Goal: Information Seeking & Learning: Learn about a topic

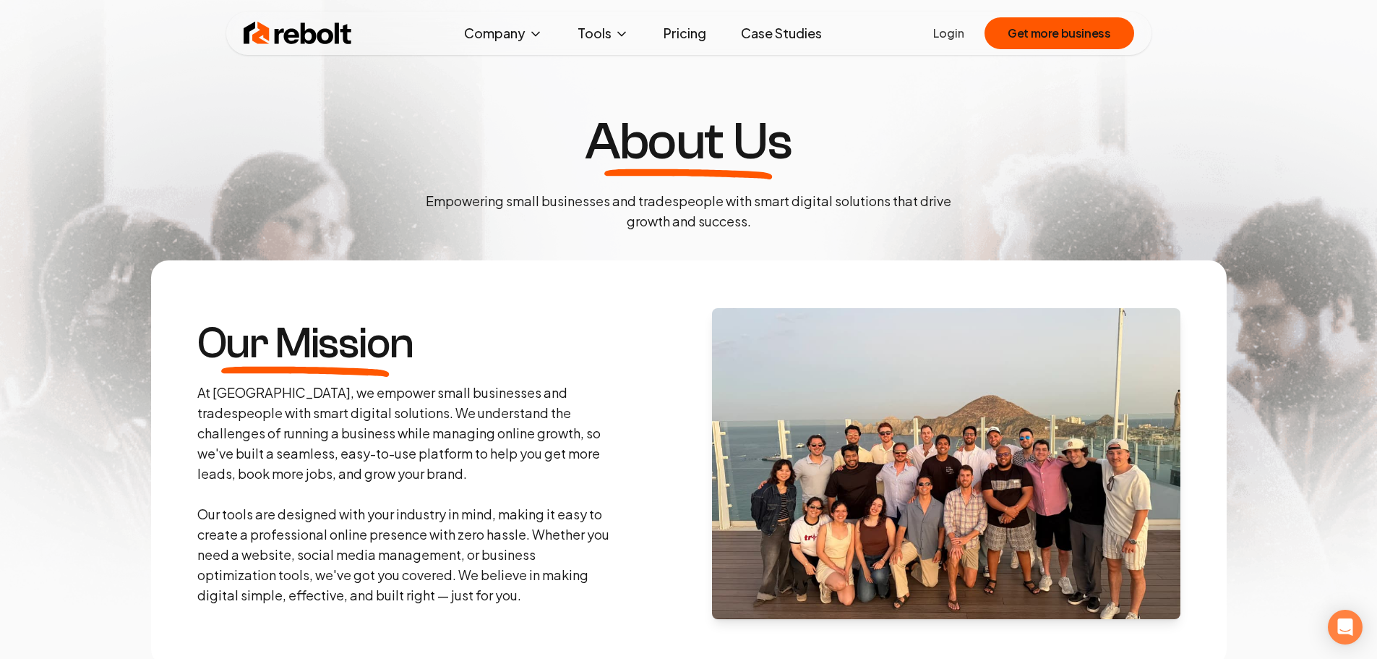
scroll to position [4779, 0]
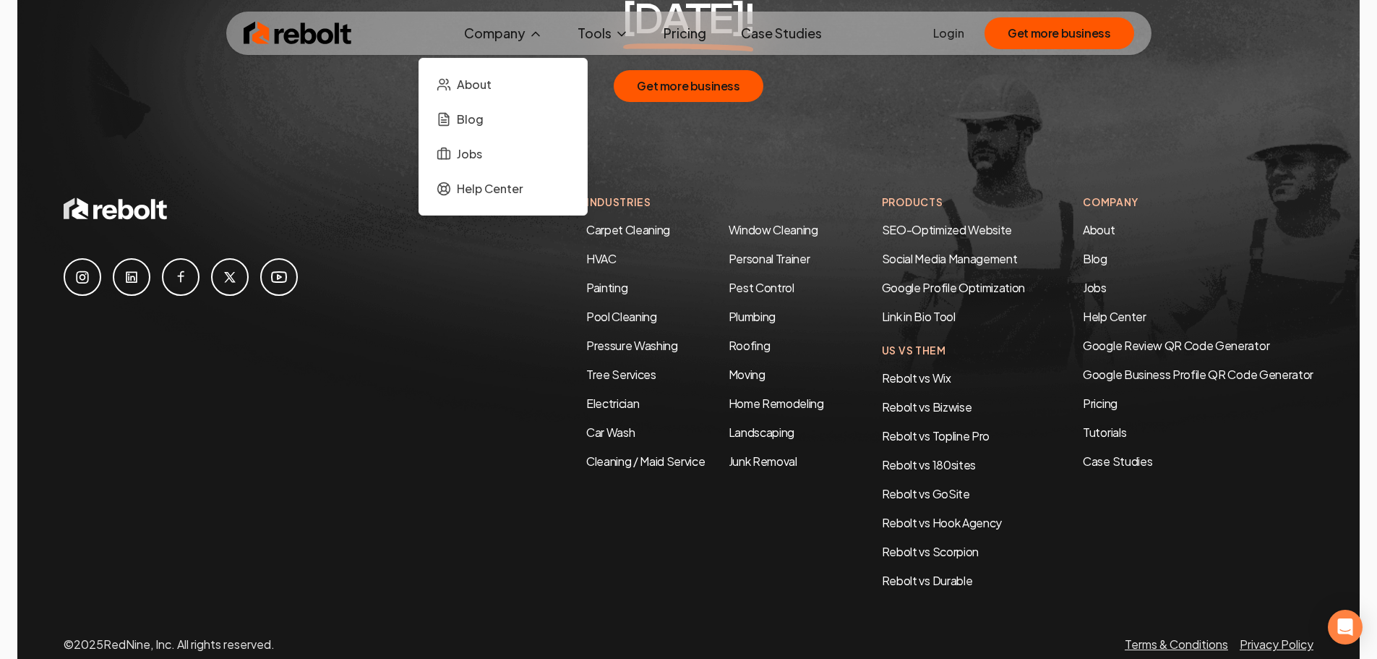
click at [510, 24] on button "Company" at bounding box center [504, 33] width 102 height 29
click at [497, 89] on link "About" at bounding box center [503, 84] width 145 height 29
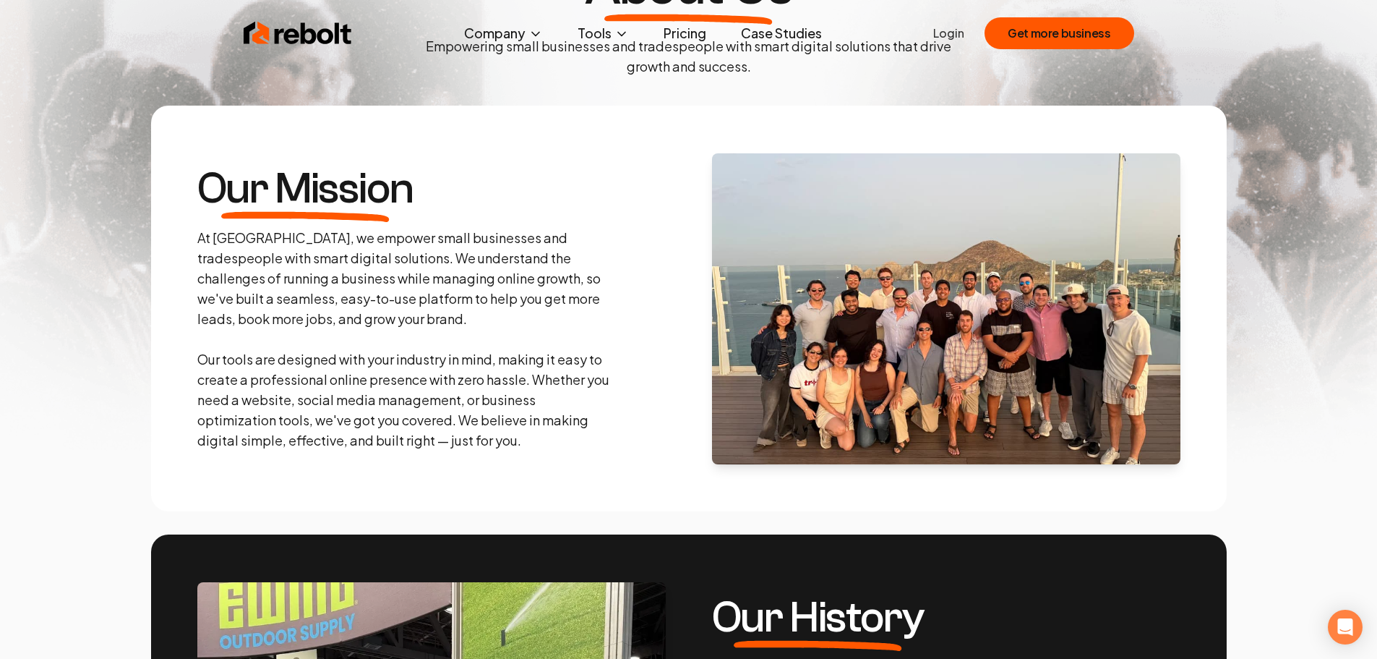
scroll to position [0, 0]
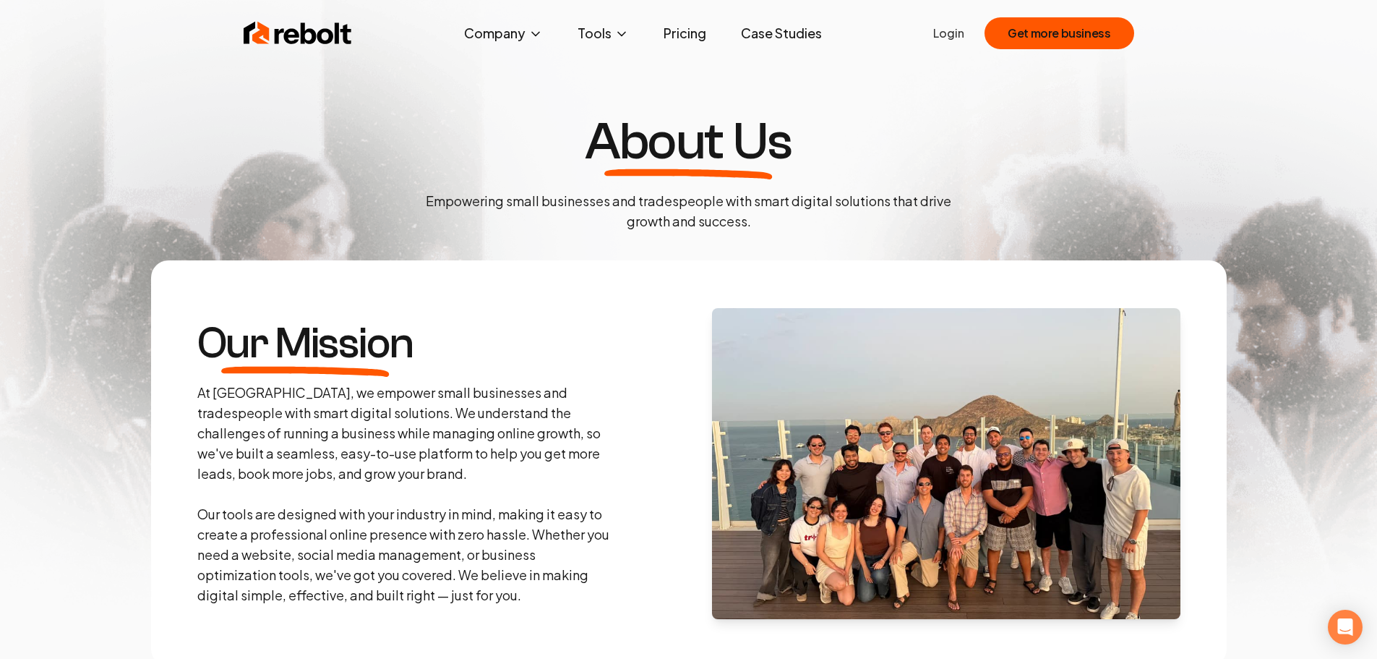
drag, startPoint x: 1269, startPoint y: 424, endPoint x: 1248, endPoint y: -31, distance: 455.2
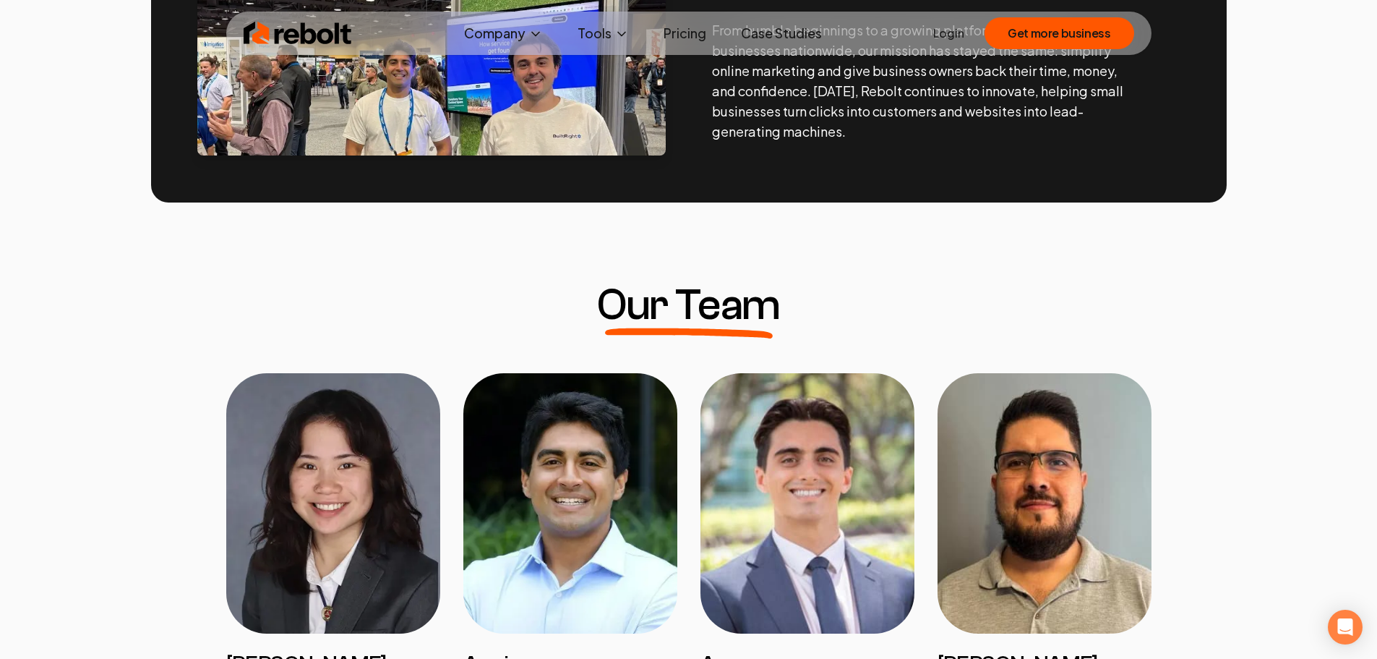
scroll to position [1012, 0]
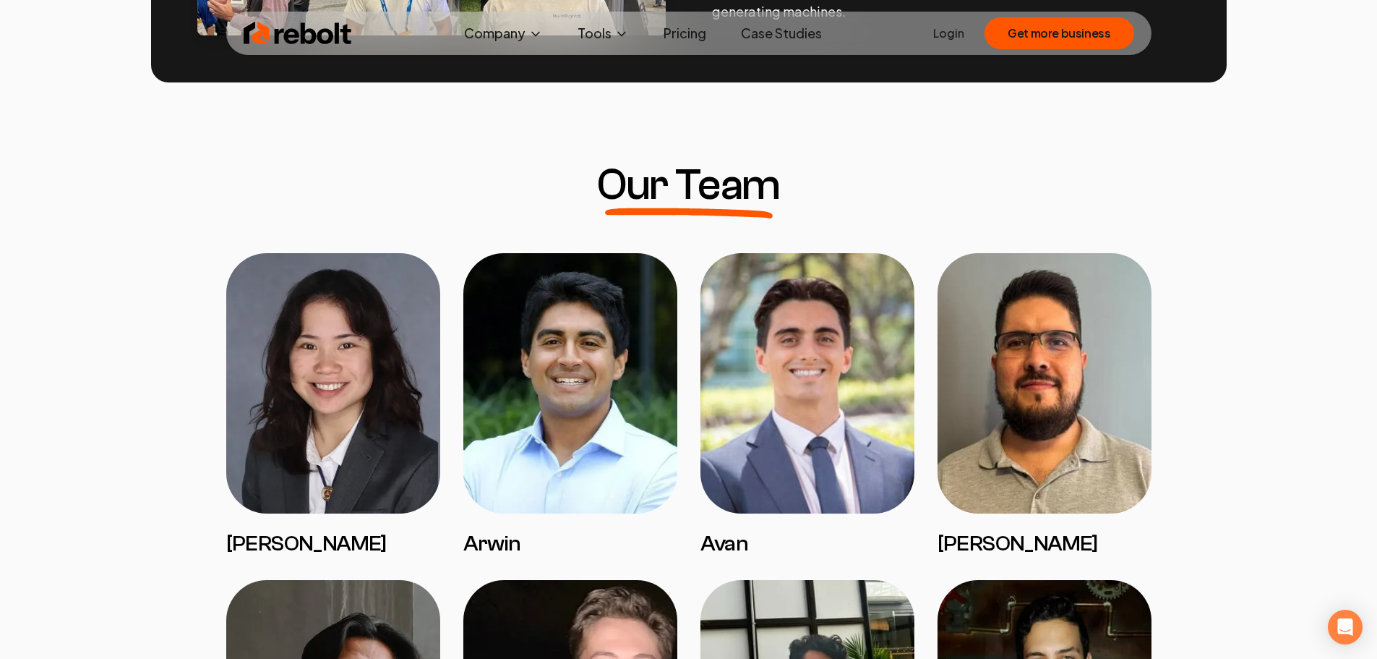
click at [679, 37] on link "Pricing" at bounding box center [685, 33] width 66 height 29
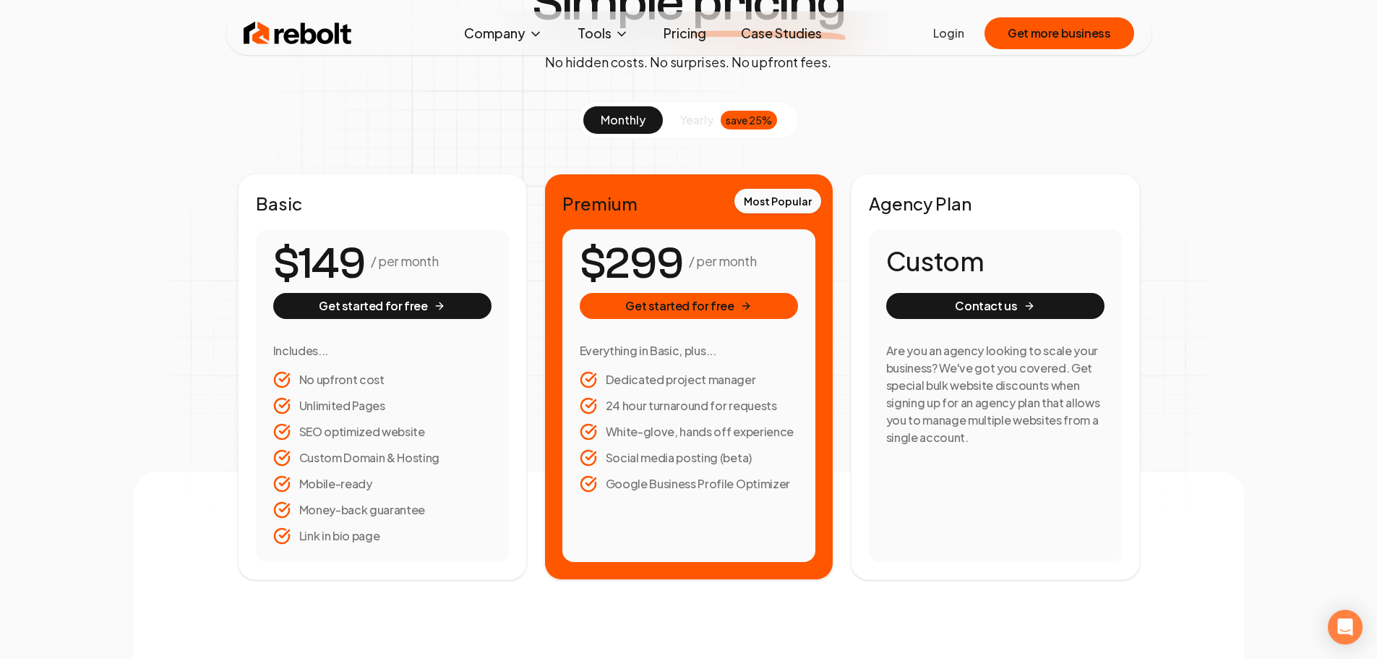
scroll to position [145, 0]
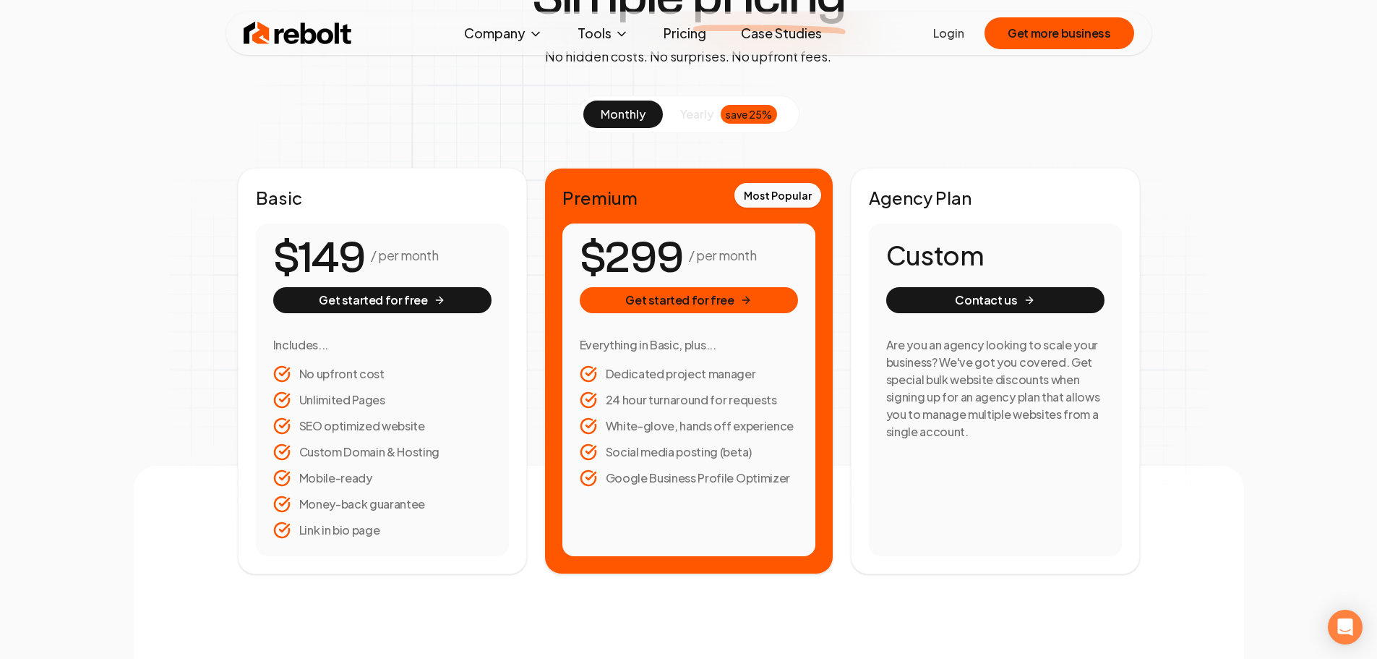
click at [698, 114] on span "yearly" at bounding box center [696, 114] width 33 height 17
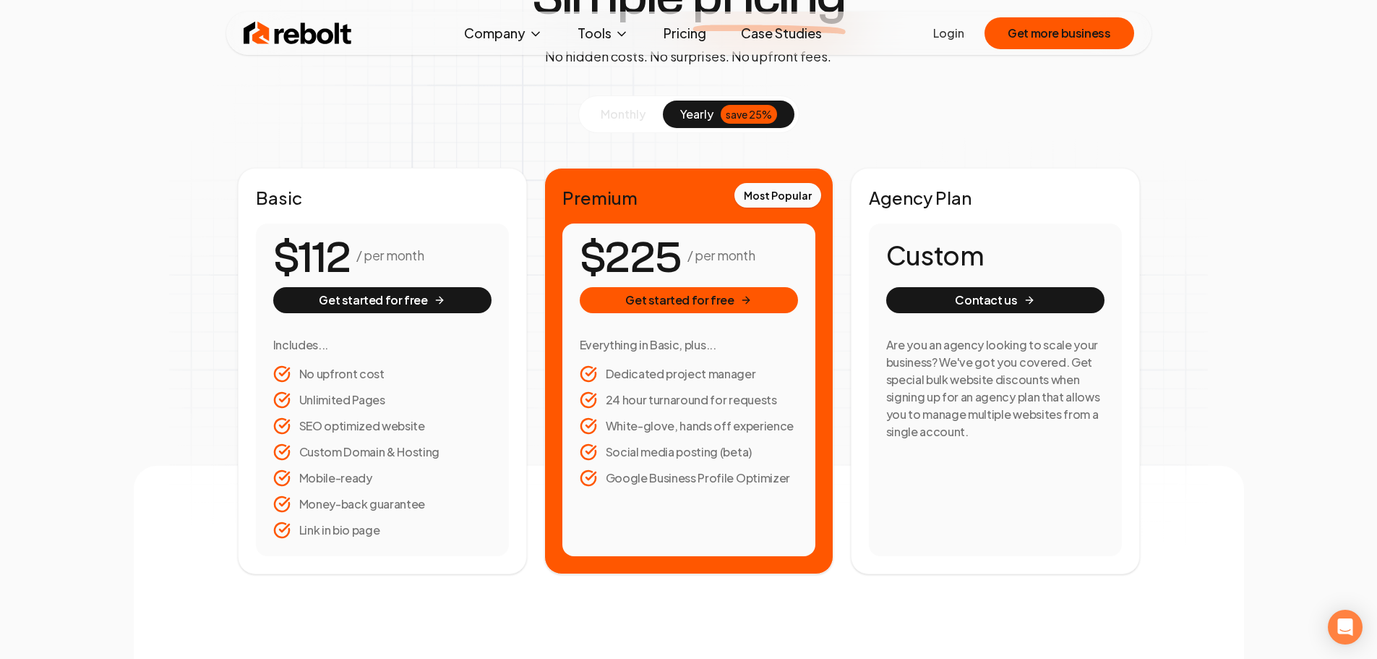
click at [632, 112] on span "monthly" at bounding box center [623, 113] width 45 height 15
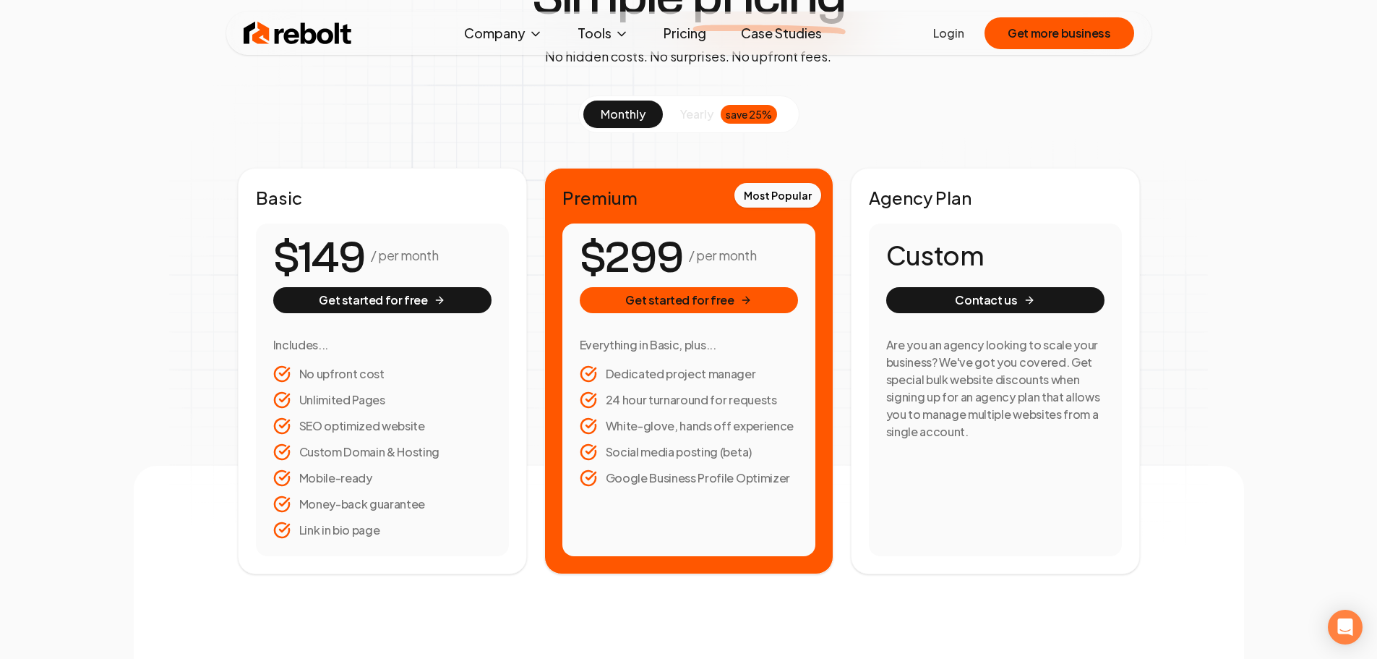
click at [693, 110] on span "yearly" at bounding box center [696, 114] width 33 height 17
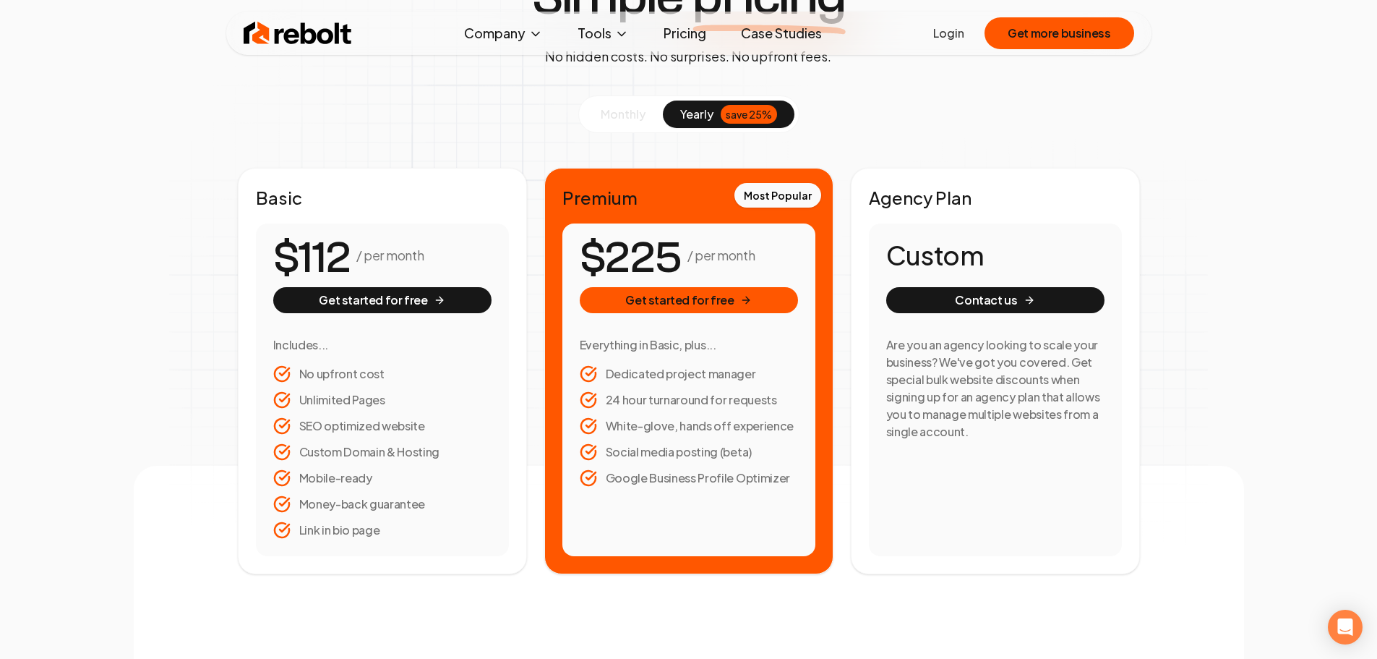
click at [347, 78] on div "Simple pricing No hidden costs. No surprises. No upfront fees. monthly yearly s…" at bounding box center [689, 272] width 1110 height 603
click at [209, 239] on div "Simple pricing No hidden costs. No surprises. No upfront fees. monthly yearly s…" at bounding box center [689, 272] width 1110 height 603
click at [193, 91] on div "Simple pricing No hidden costs. No surprises. No upfront fees. monthly yearly s…" at bounding box center [689, 272] width 1110 height 603
click at [628, 112] on span "monthly" at bounding box center [623, 113] width 45 height 15
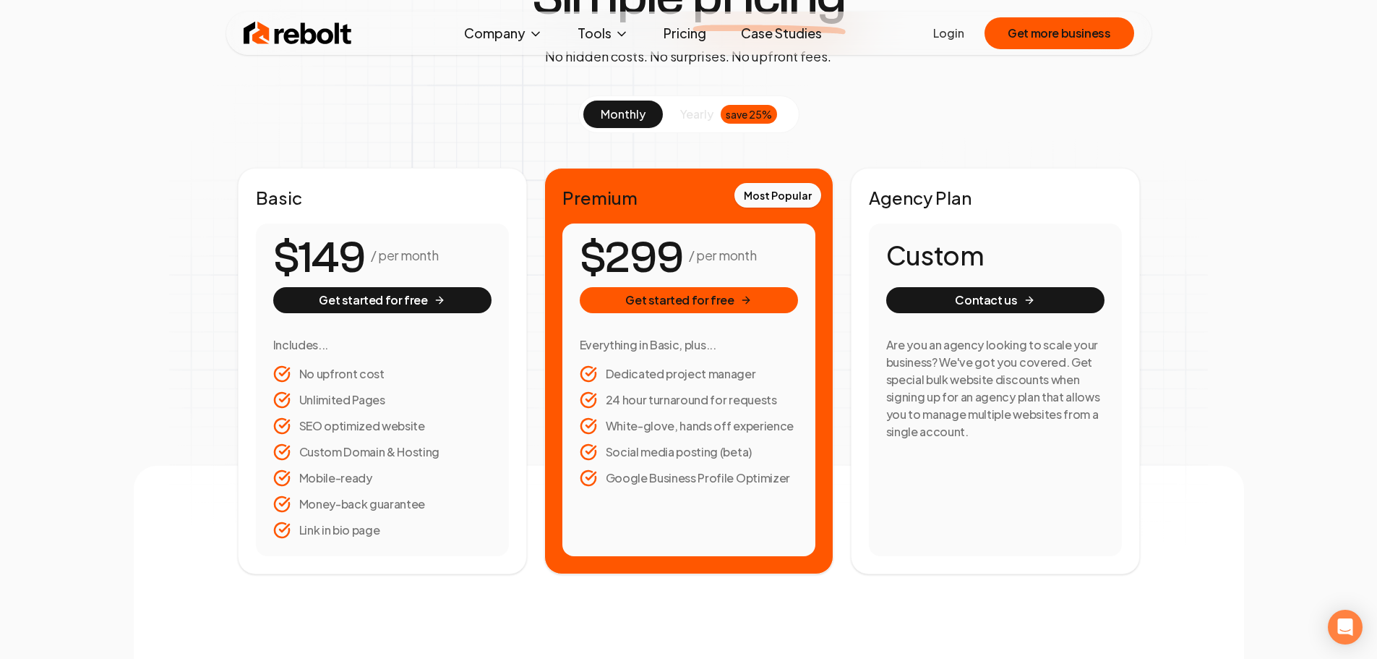
click at [690, 113] on span "yearly" at bounding box center [696, 114] width 33 height 17
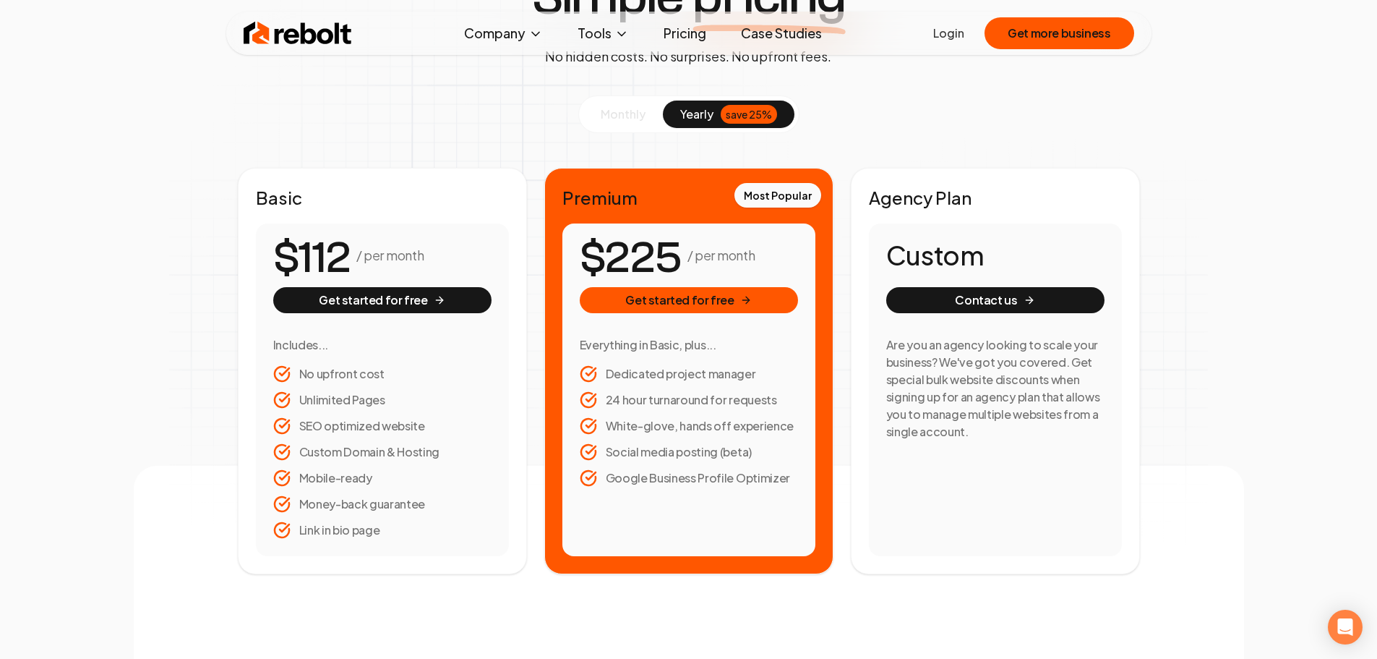
click at [779, 30] on link "Case Studies" at bounding box center [781, 33] width 104 height 29
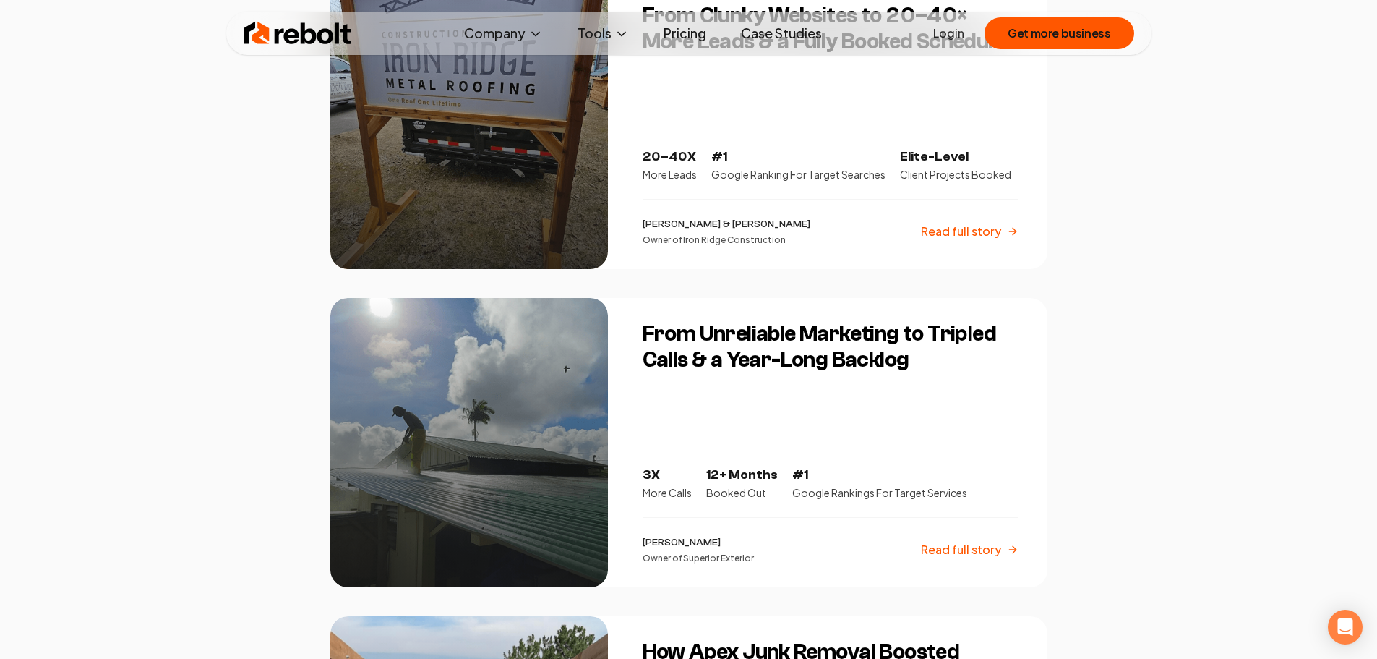
scroll to position [434, 0]
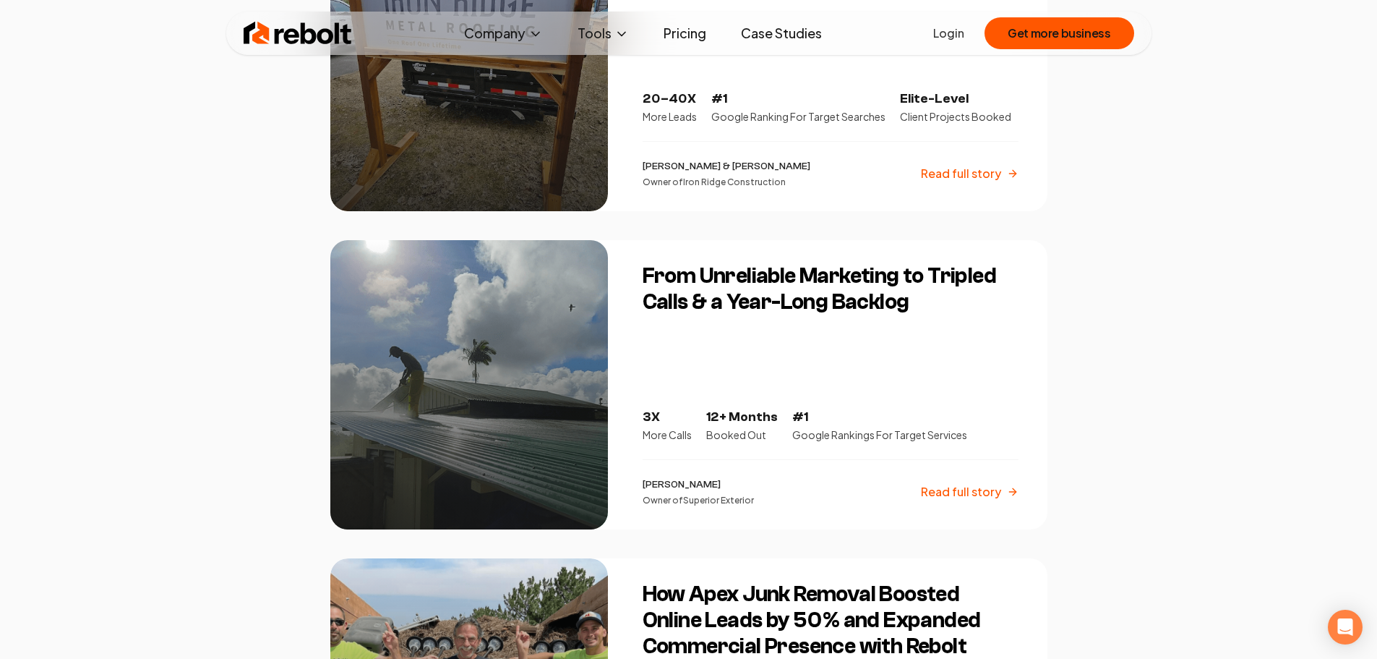
click at [541, 365] on div at bounding box center [469, 384] width 278 height 289
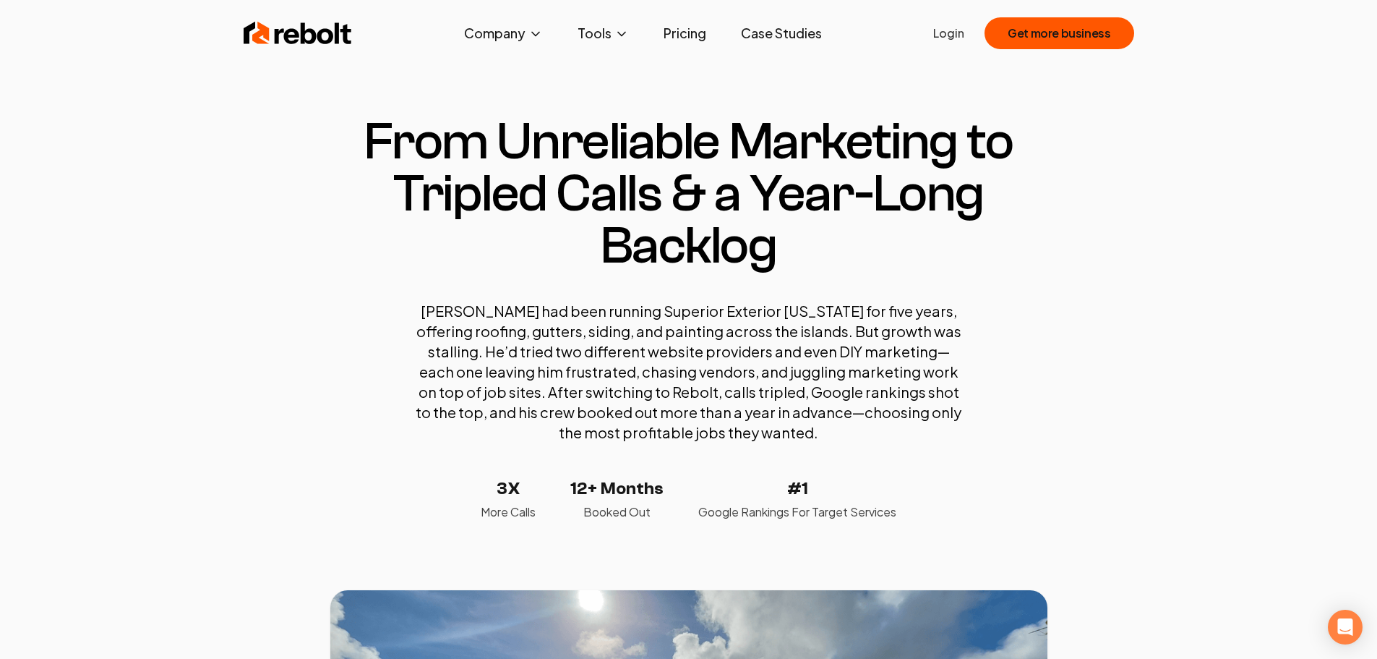
click at [782, 25] on link "Case Studies" at bounding box center [781, 33] width 104 height 29
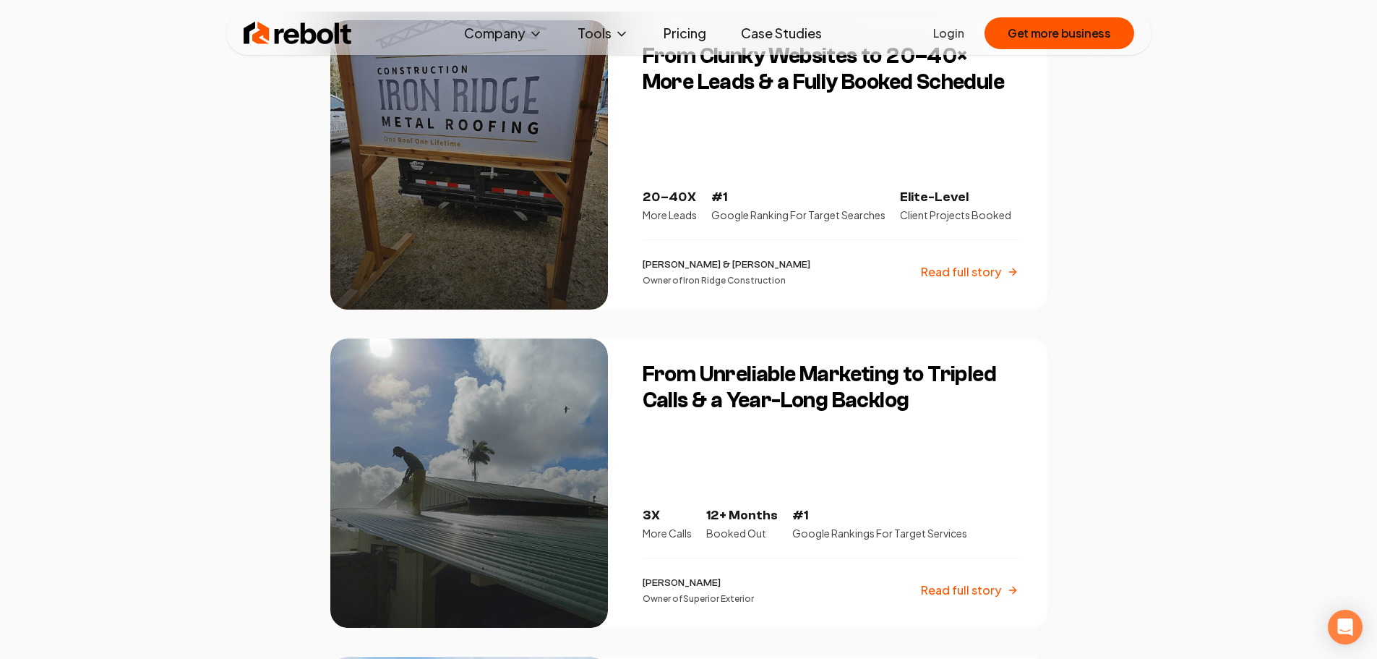
scroll to position [361, 0]
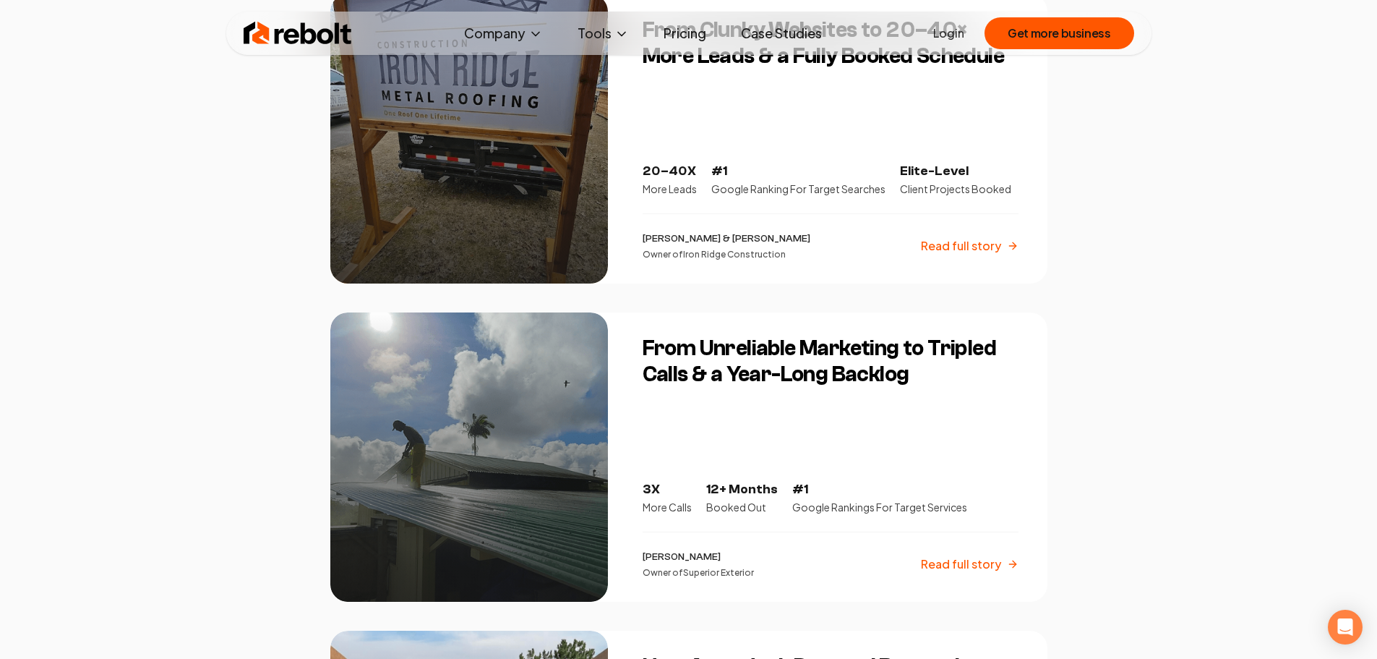
click at [959, 249] on p "Read full story" at bounding box center [961, 245] width 80 height 17
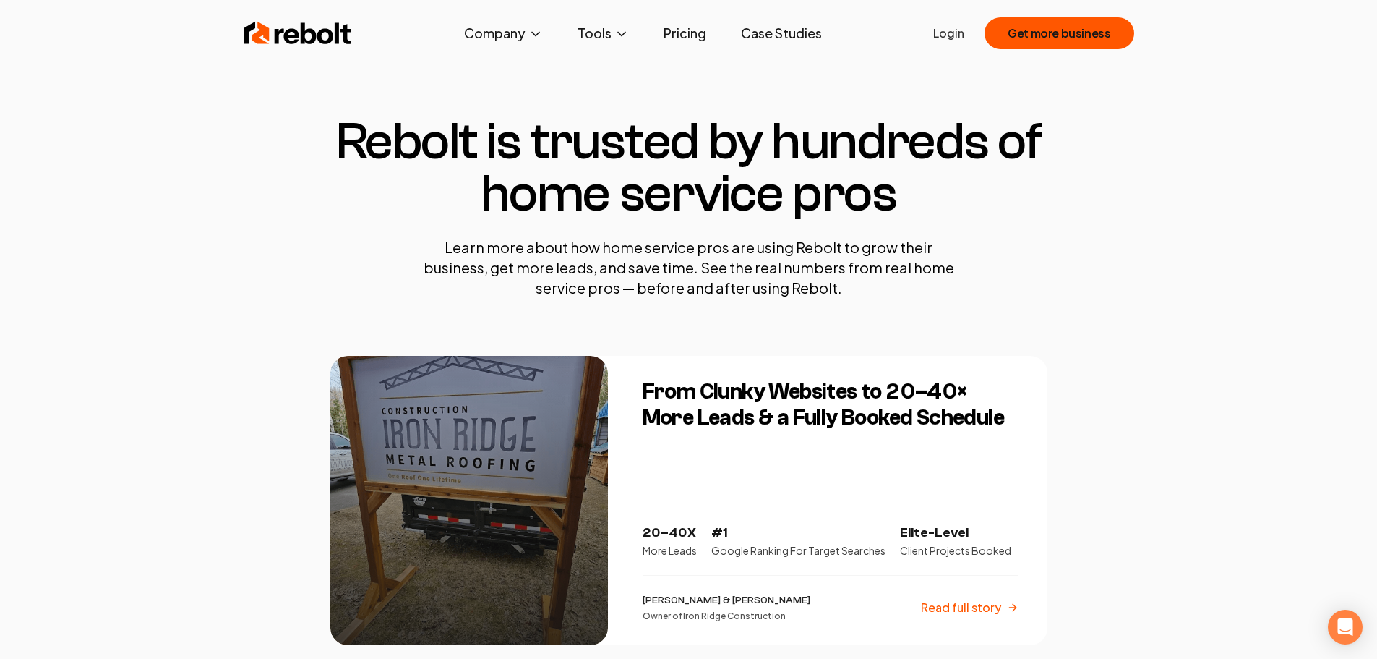
click at [314, 35] on img at bounding box center [298, 33] width 108 height 29
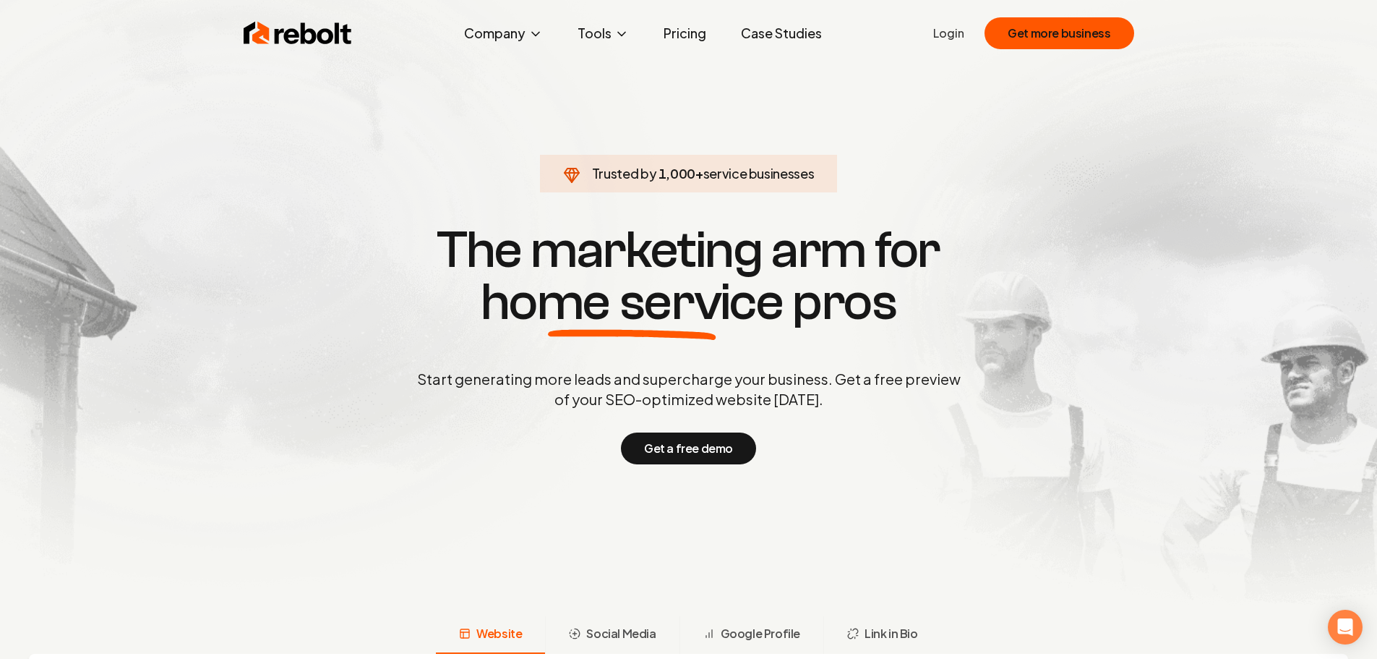
drag, startPoint x: 1135, startPoint y: 5, endPoint x: 909, endPoint y: 89, distance: 240.6
click at [909, 89] on section "Trusted by 1,000 + service businesses The marketing arm for home service pros S…" at bounding box center [688, 342] width 717 height 593
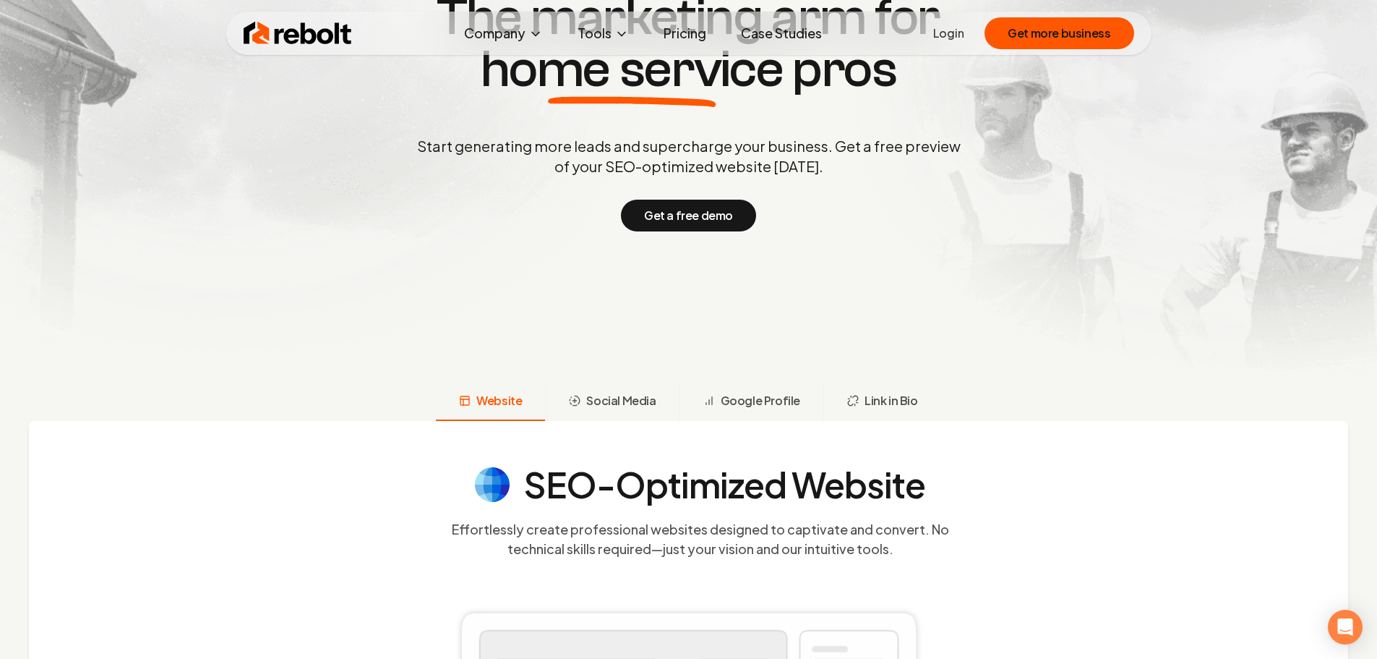
scroll to position [145, 0]
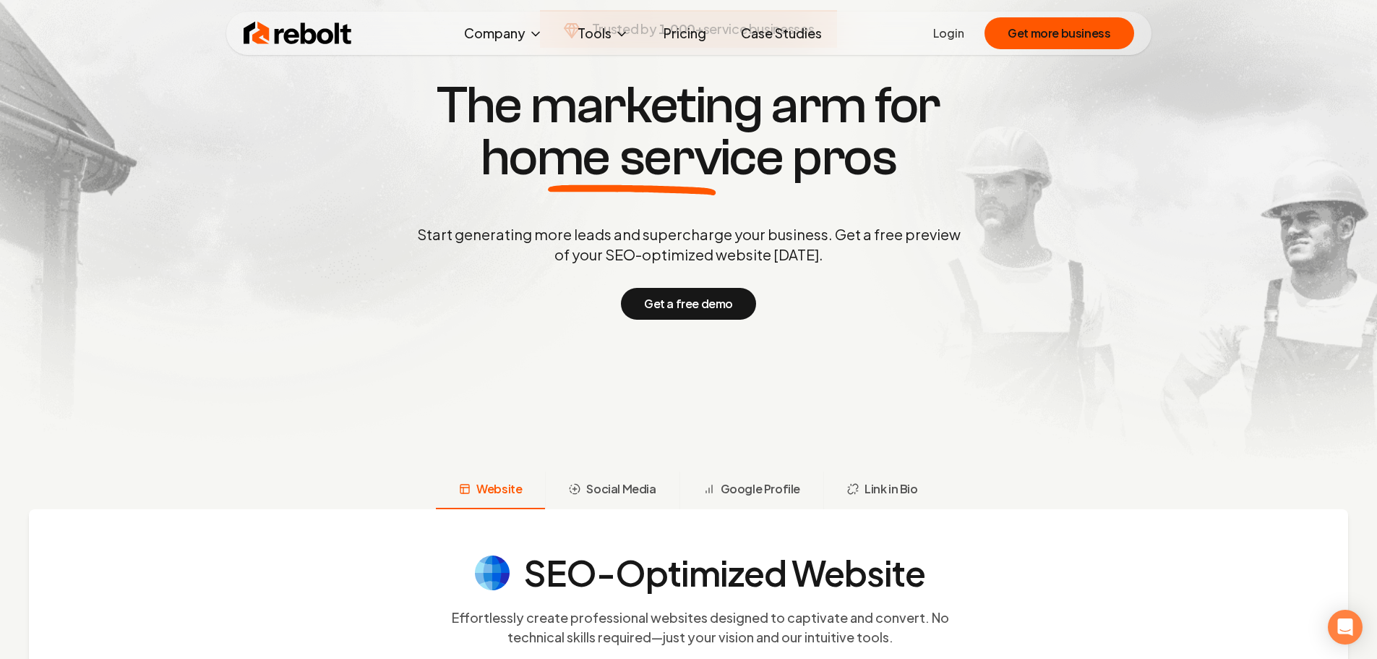
click at [689, 36] on link "Pricing" at bounding box center [685, 33] width 66 height 29
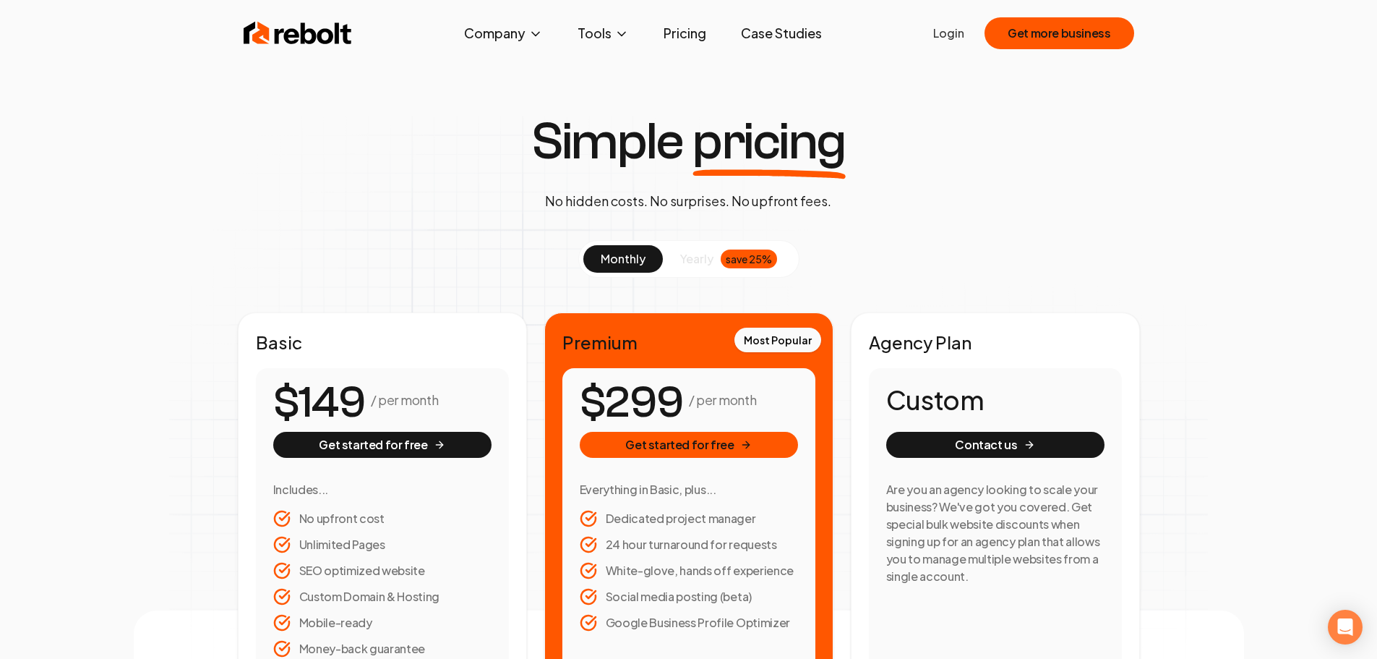
click at [277, 22] on img at bounding box center [298, 33] width 108 height 29
